Goal: Task Accomplishment & Management: Manage account settings

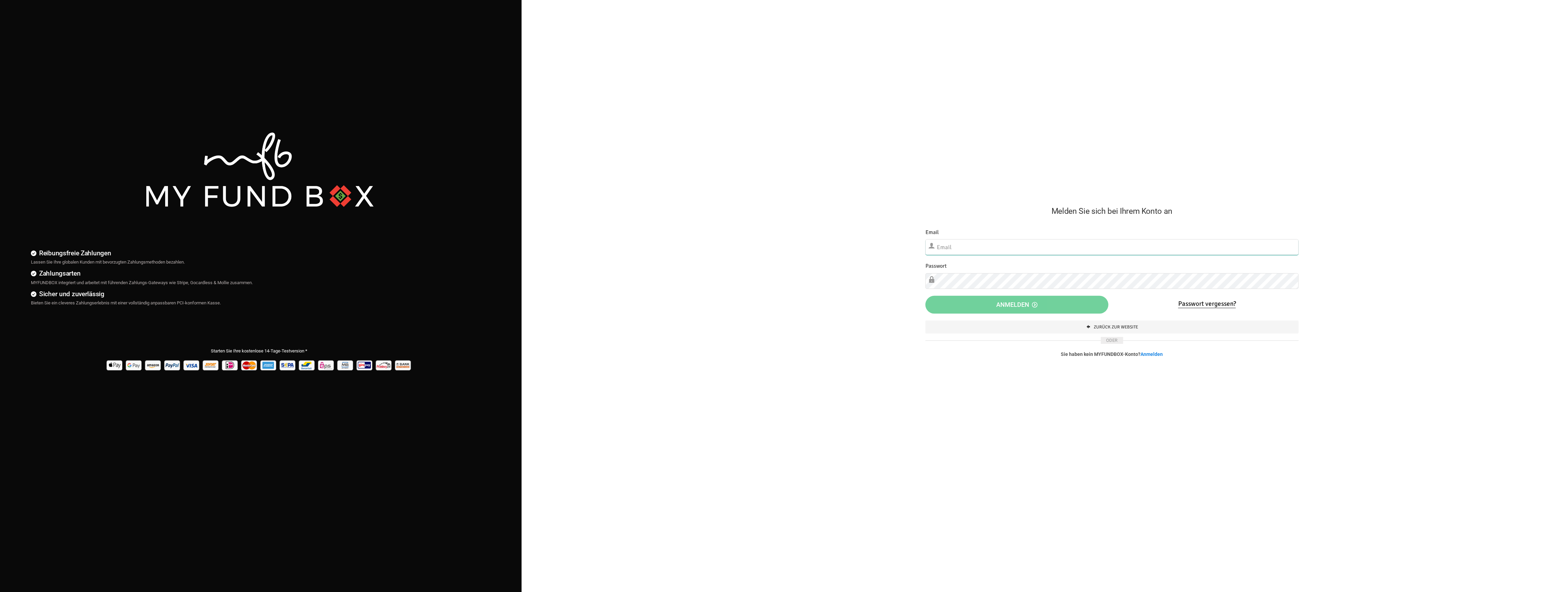
click at [1077, 243] on input "text" at bounding box center [1112, 247] width 373 height 16
type input "[EMAIL_ADDRESS][DOMAIN_NAME]"
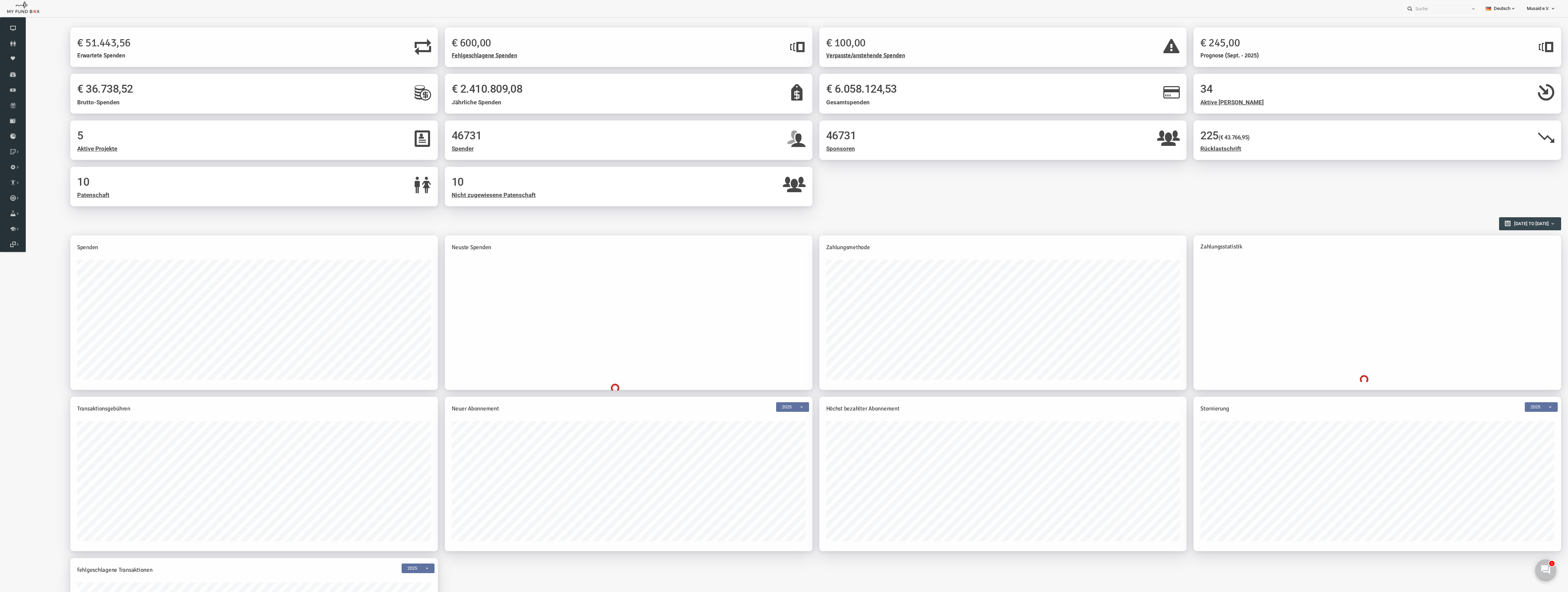
click at [1545, 570] on icon at bounding box center [1546, 570] width 9 height 9
